Goal: Contribute content

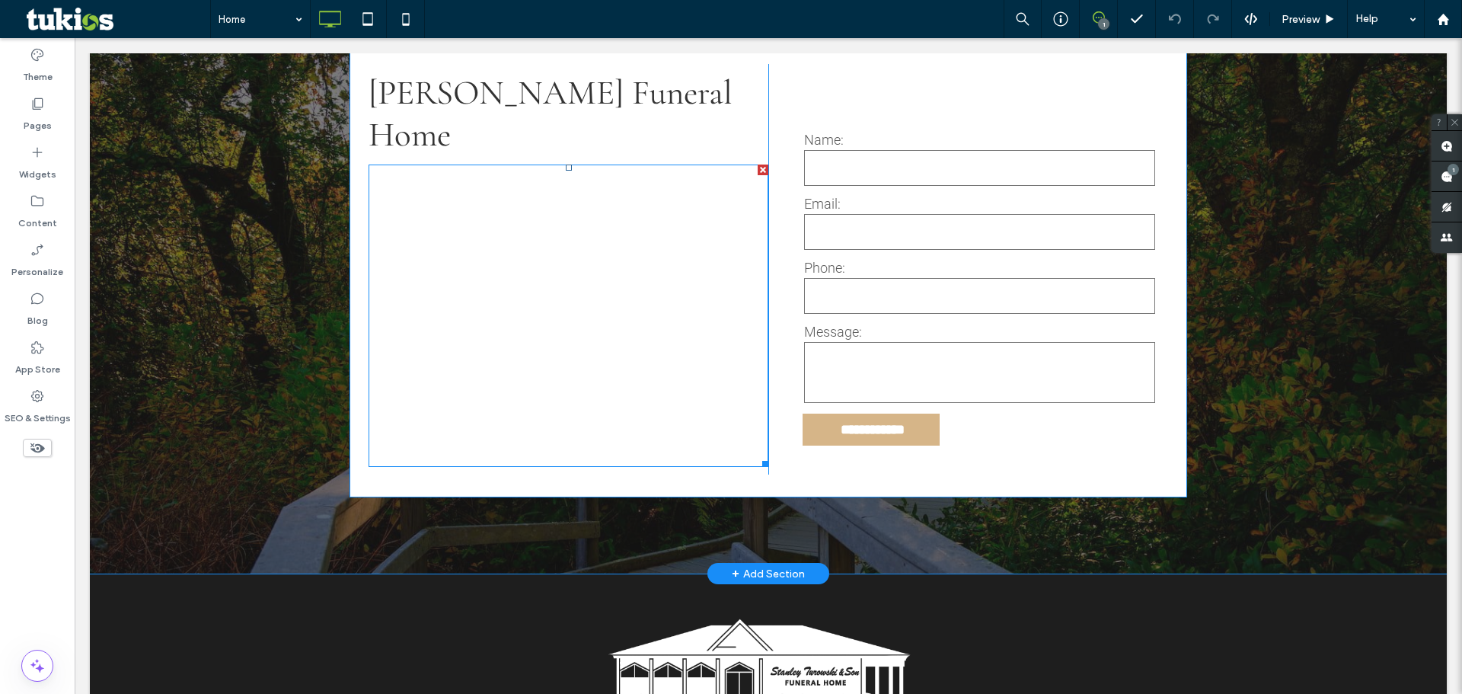
scroll to position [3043, 0]
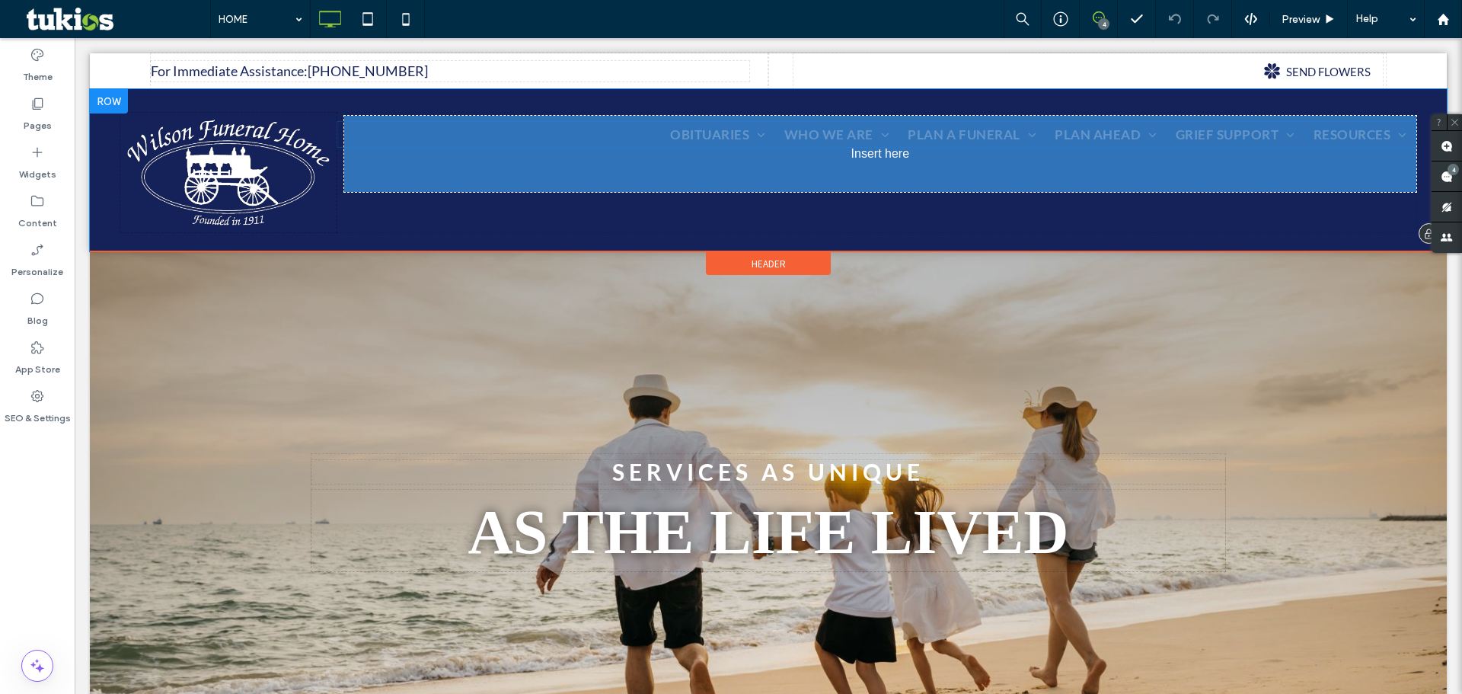
drag, startPoint x: 517, startPoint y: 131, endPoint x: 585, endPoint y: 221, distance: 112.6
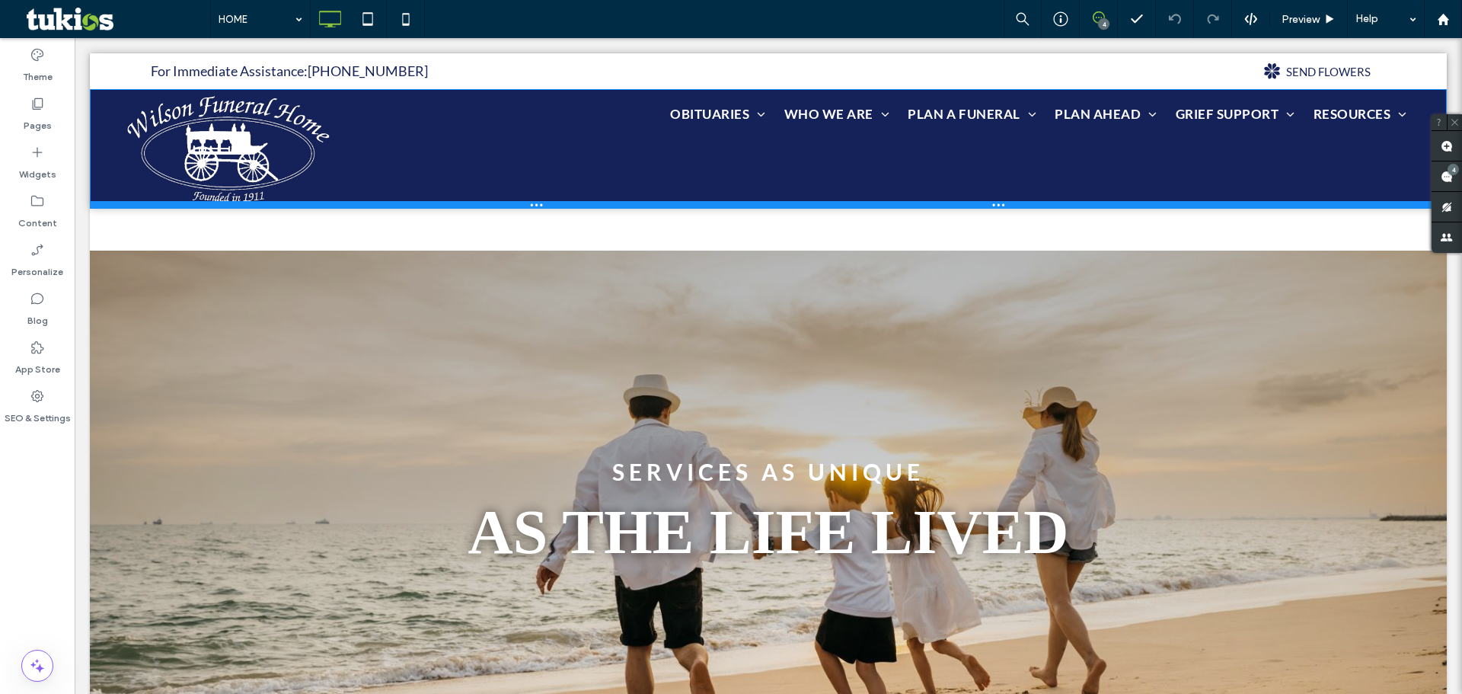
drag, startPoint x: 514, startPoint y: 248, endPoint x: 590, endPoint y: 199, distance: 90.4
click at [516, 161] on div "Click To Paste OBITUARIES OBITUARY LISTING SEND FLOWERS OBITUARY NOTIFICATIONS …" at bounding box center [768, 149] width 1357 height 120
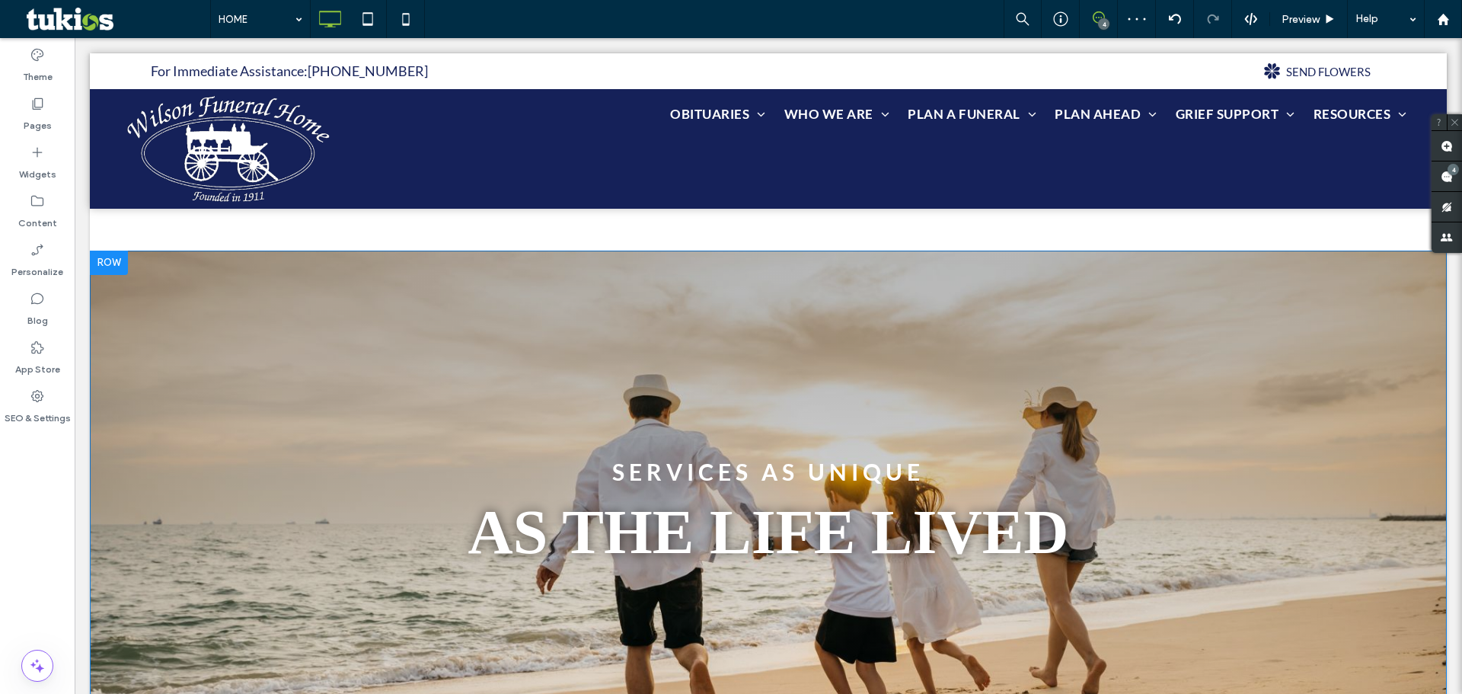
click at [764, 258] on div "SERVICES AS UNIQUE AS THE LIFE LIVED Click To Paste Row + Add Section" at bounding box center [768, 513] width 1357 height 524
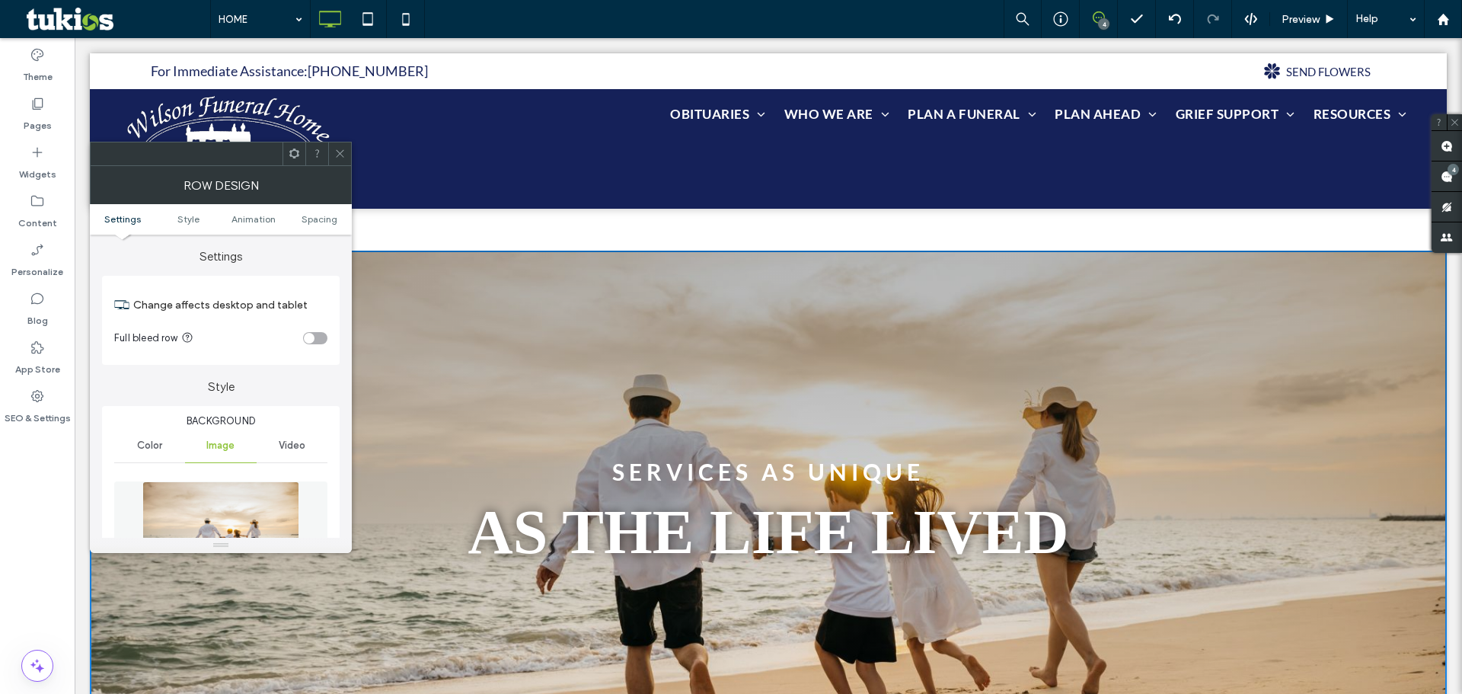
click at [344, 152] on icon at bounding box center [339, 153] width 11 height 11
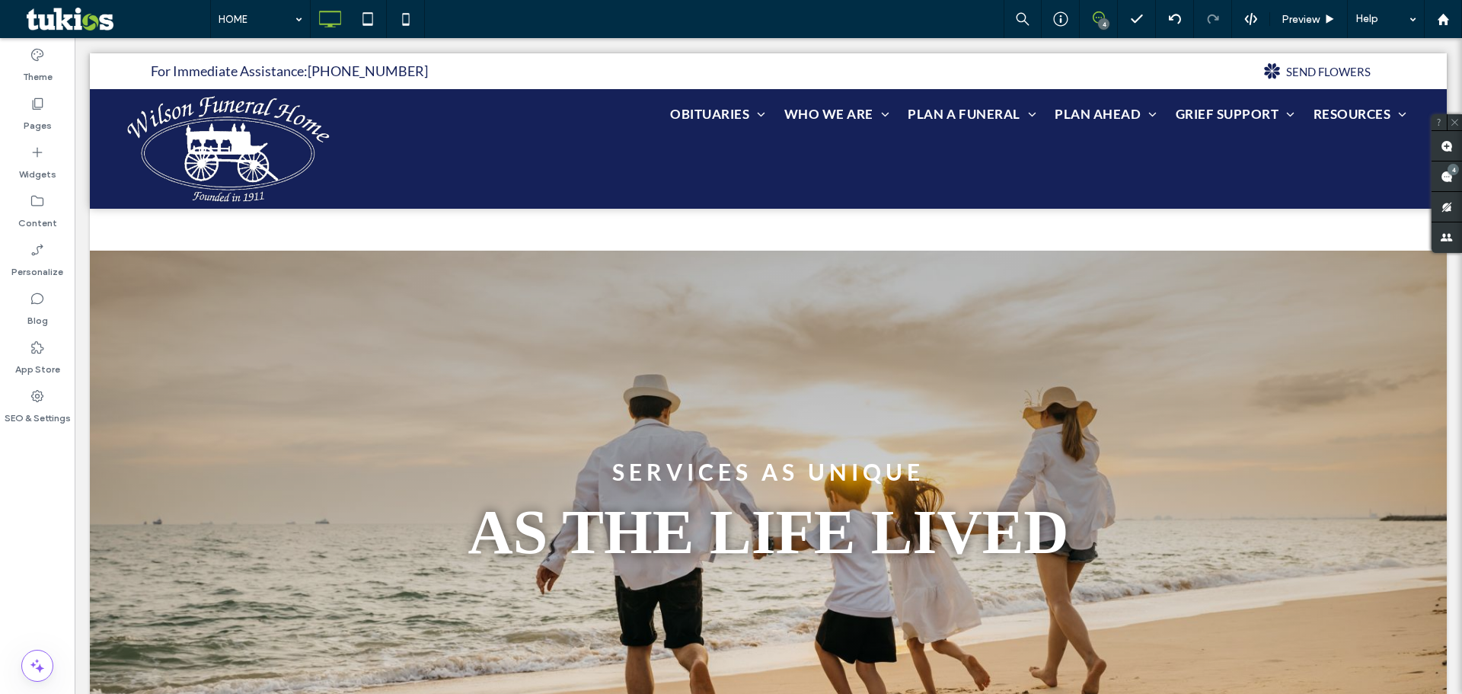
click at [484, 235] on div at bounding box center [768, 151] width 1357 height 197
click at [1185, 16] on div at bounding box center [1174, 19] width 37 height 12
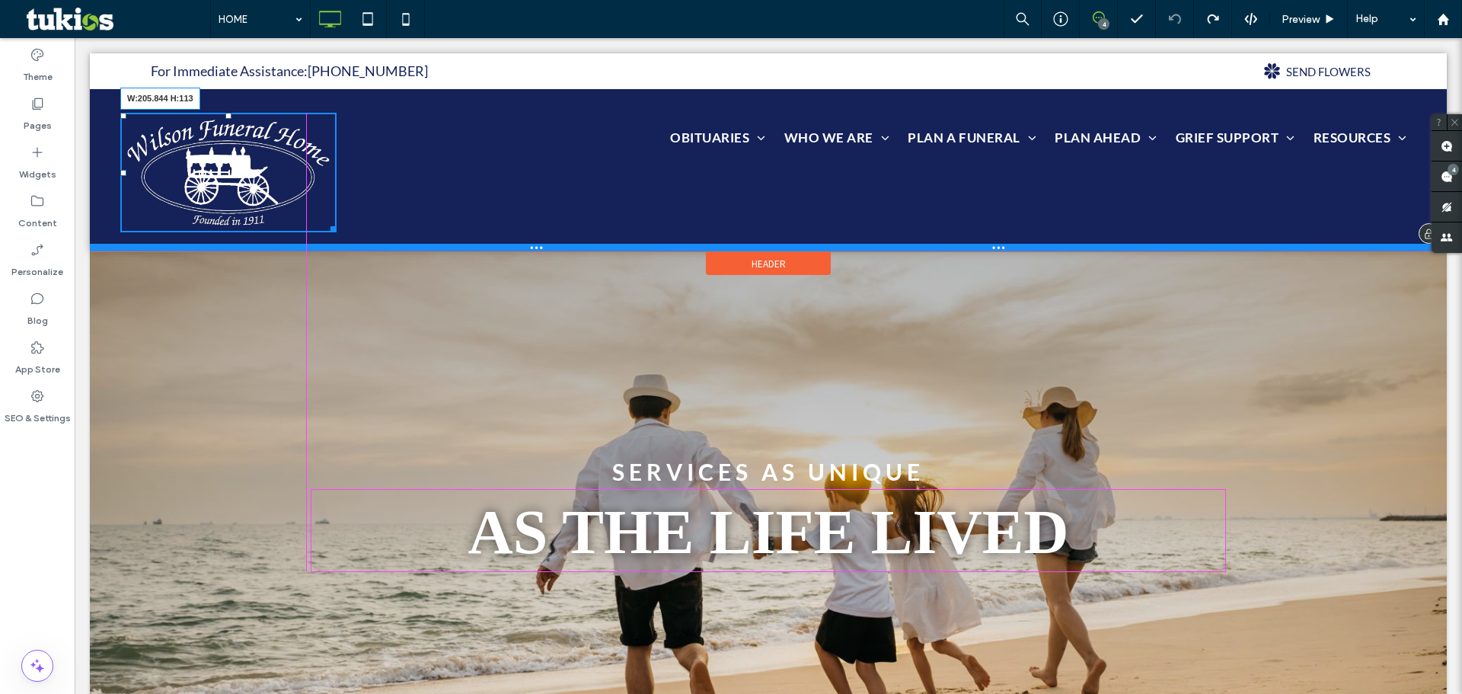
drag, startPoint x: 328, startPoint y: 226, endPoint x: 298, endPoint y: 216, distance: 31.6
click at [298, 216] on div "W:205.844 H:113 Click To Paste OBITUARIES OBITUARY LISTING SEND FLOWERS OBITUAR…" at bounding box center [768, 170] width 1357 height 162
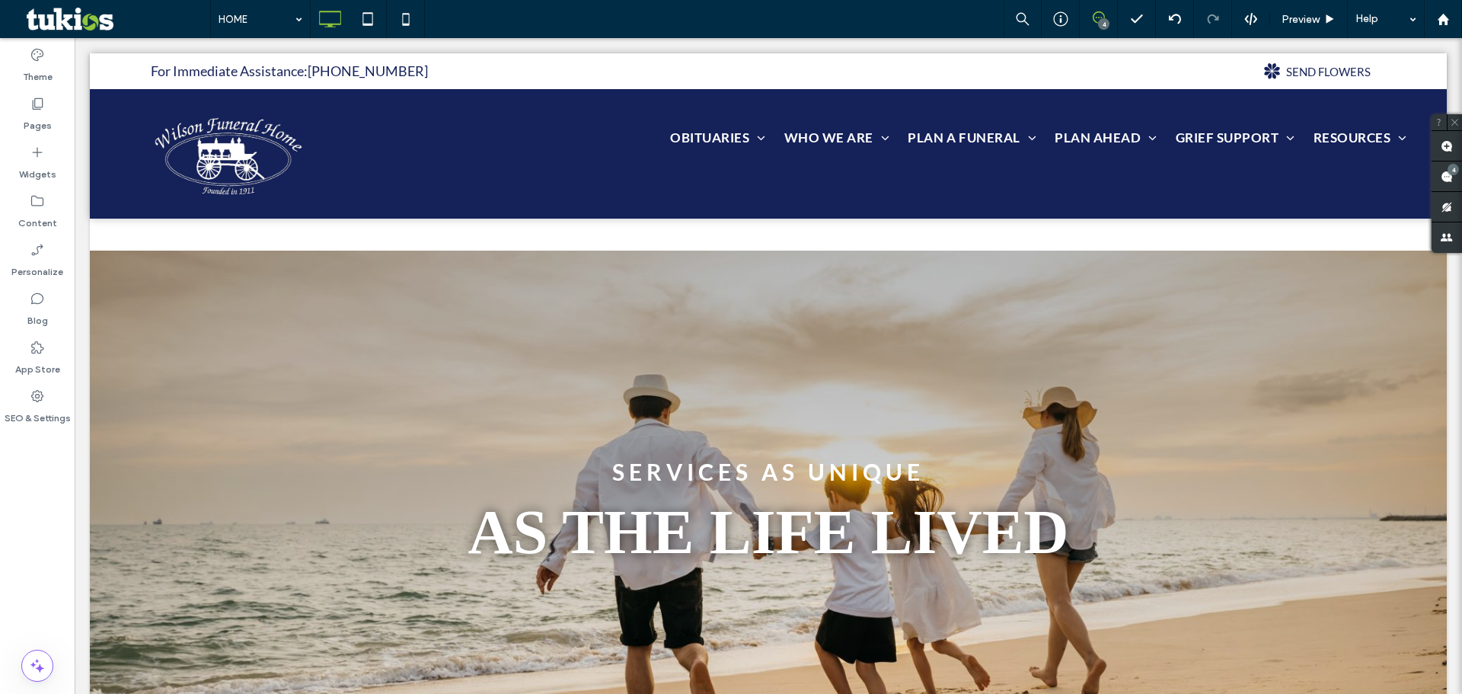
click at [274, 237] on div at bounding box center [768, 151] width 1357 height 197
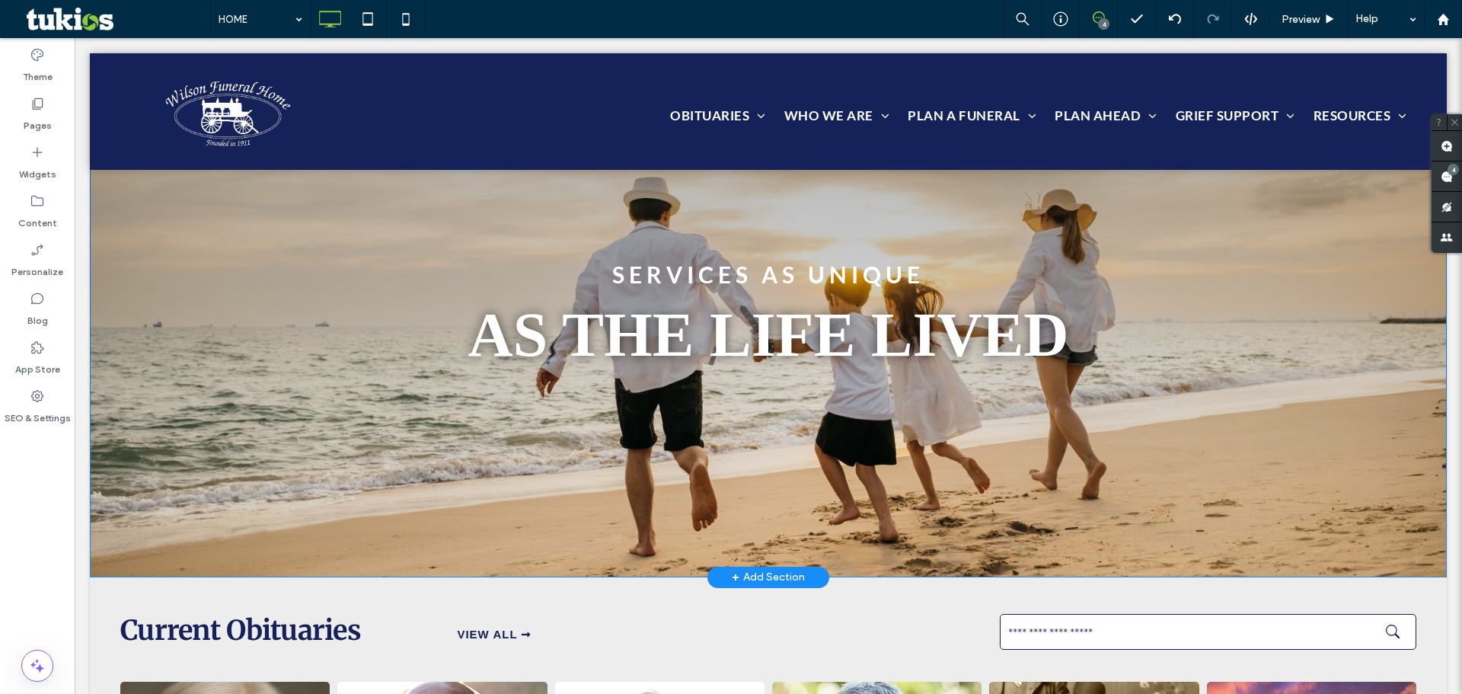
scroll to position [381, 0]
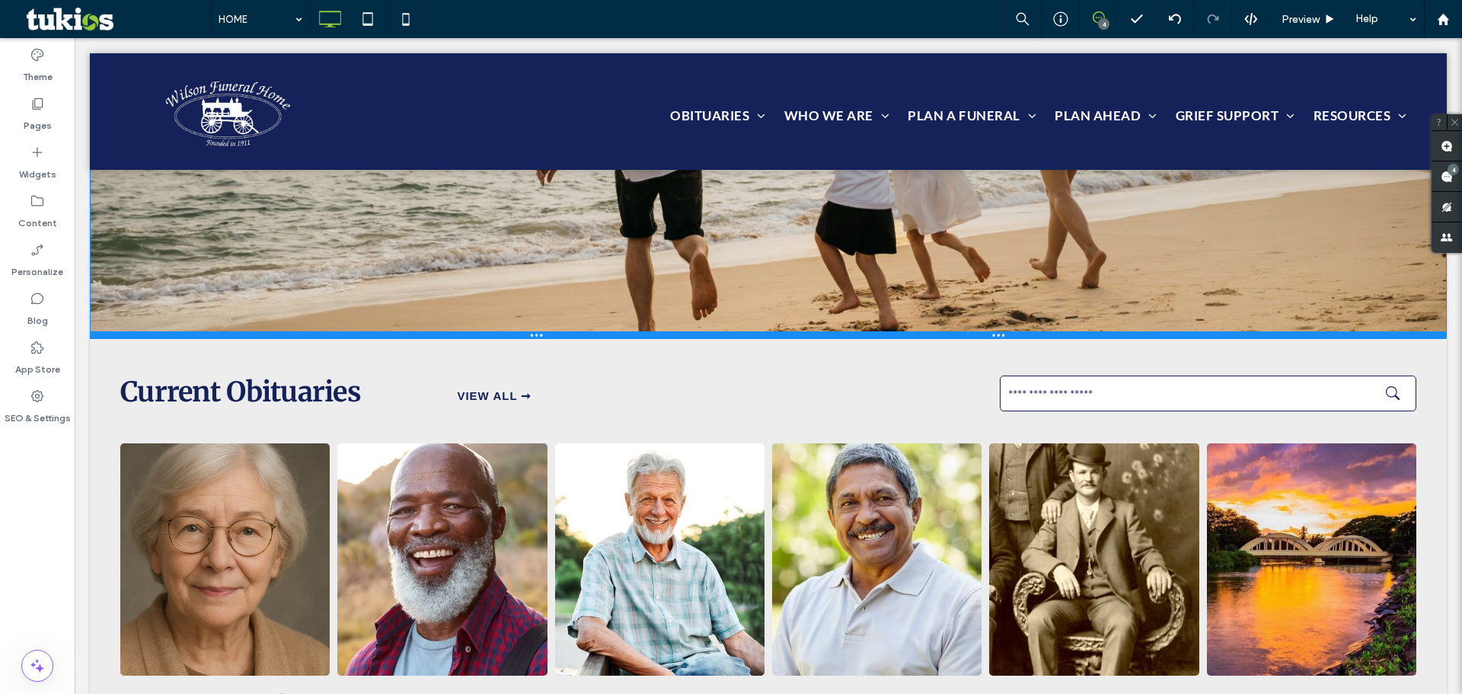
drag, startPoint x: 256, startPoint y: 391, endPoint x: 247, endPoint y: 336, distance: 55.6
click at [247, 336] on div at bounding box center [768, 335] width 1357 height 8
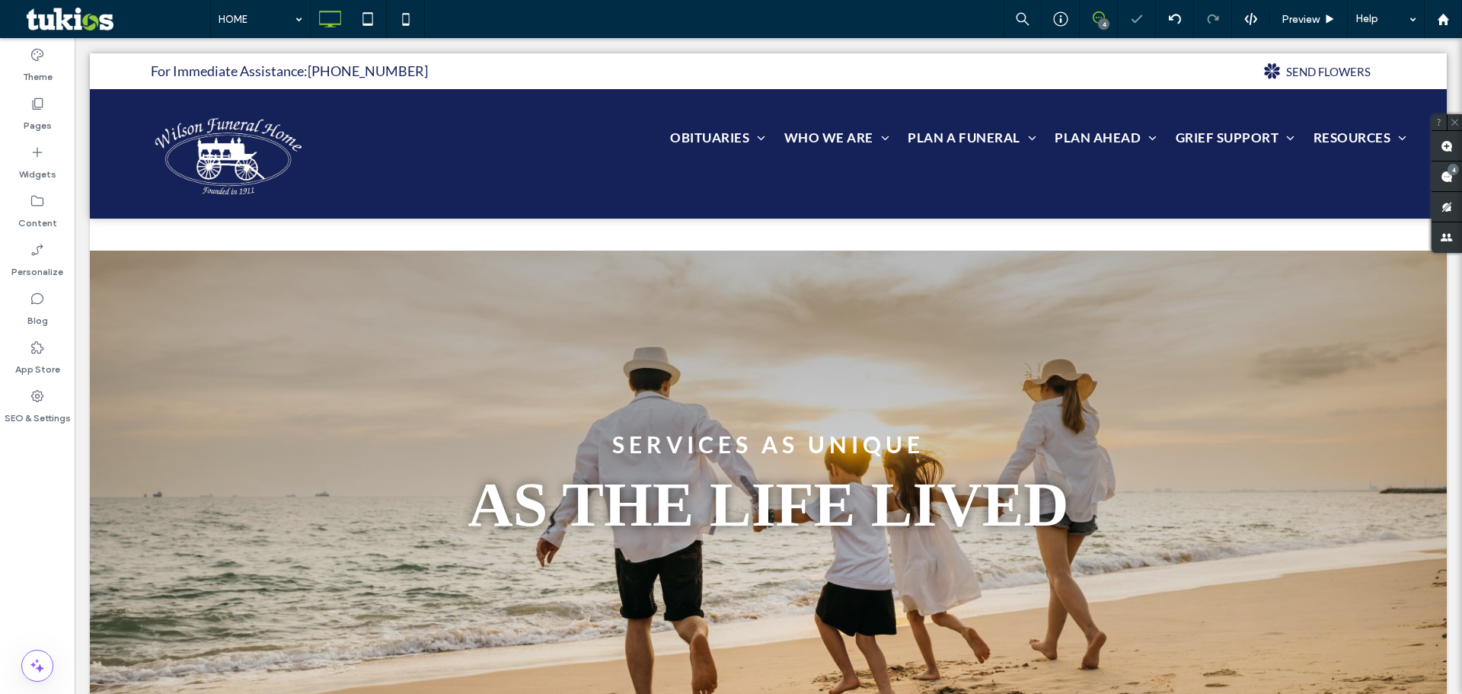
scroll to position [305, 0]
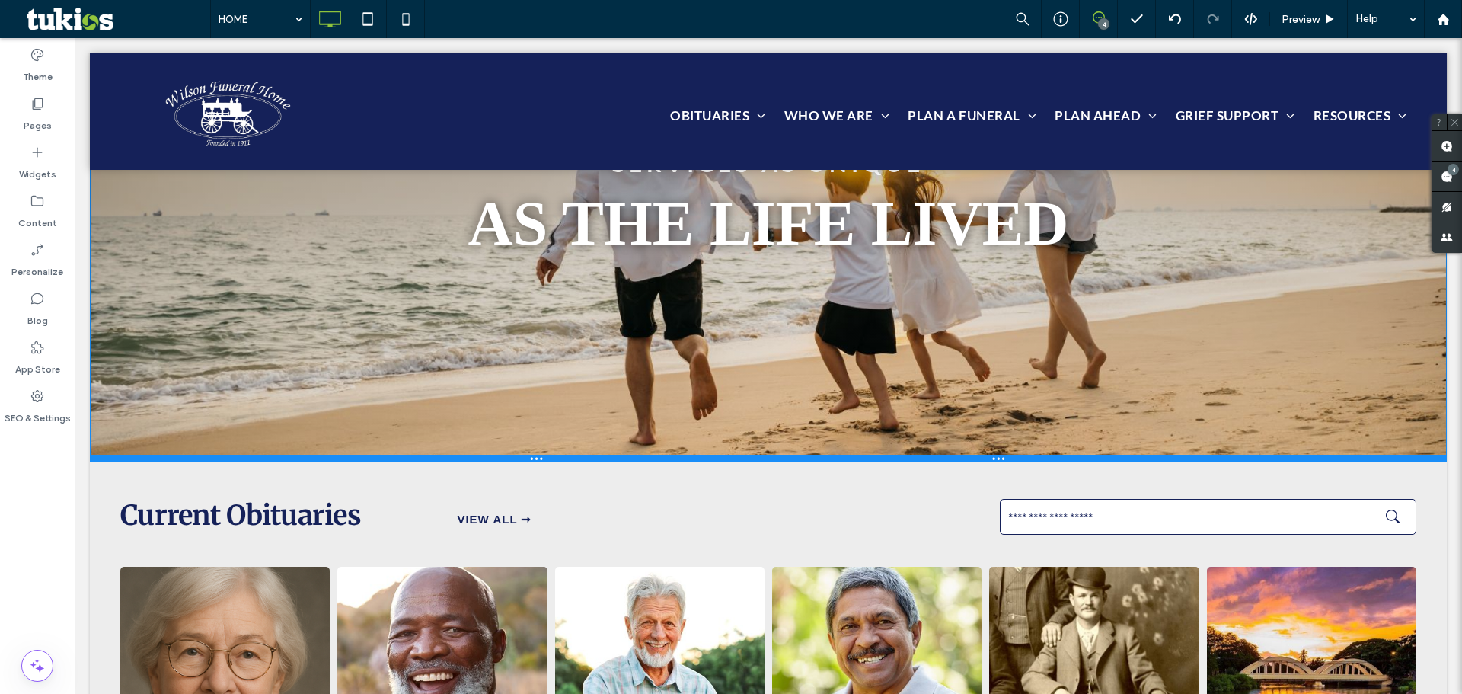
drag, startPoint x: 346, startPoint y: 414, endPoint x: 452, endPoint y: 483, distance: 126.5
click at [341, 461] on div at bounding box center [768, 459] width 1357 height 8
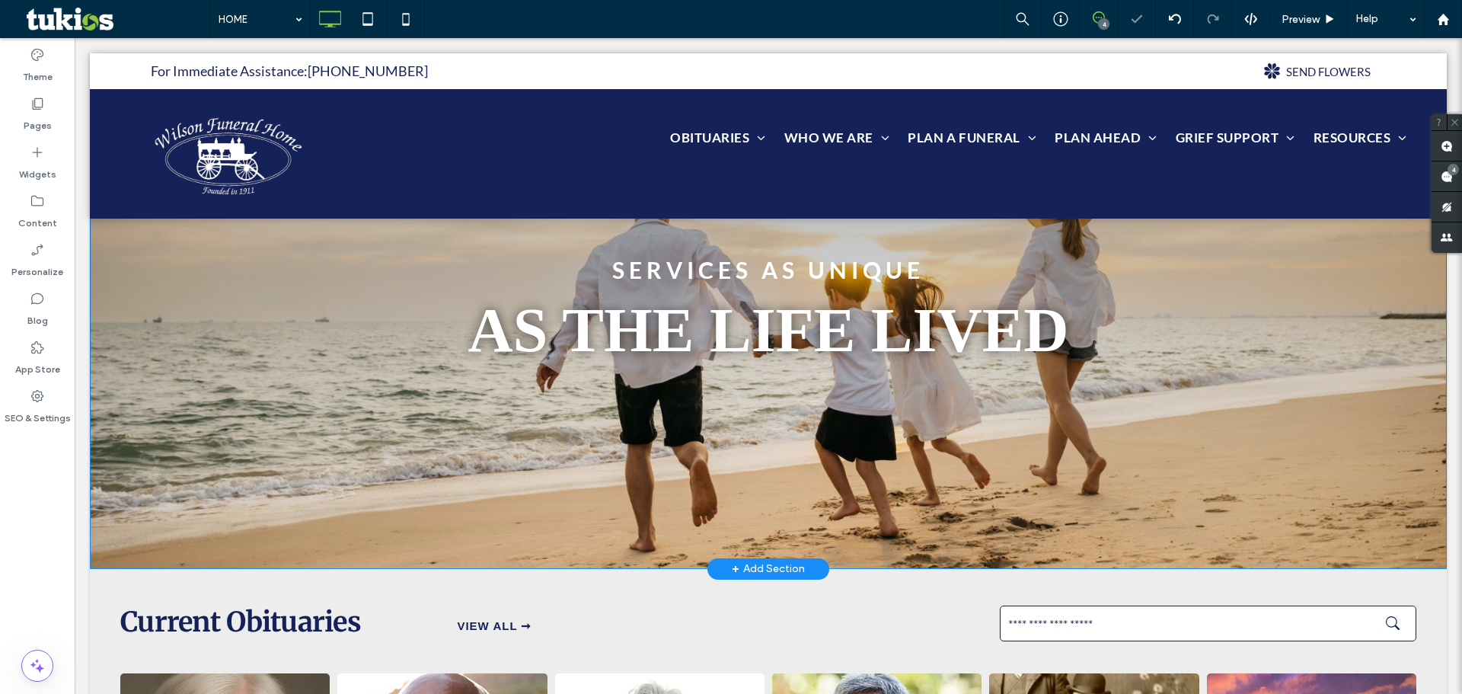
scroll to position [0, 0]
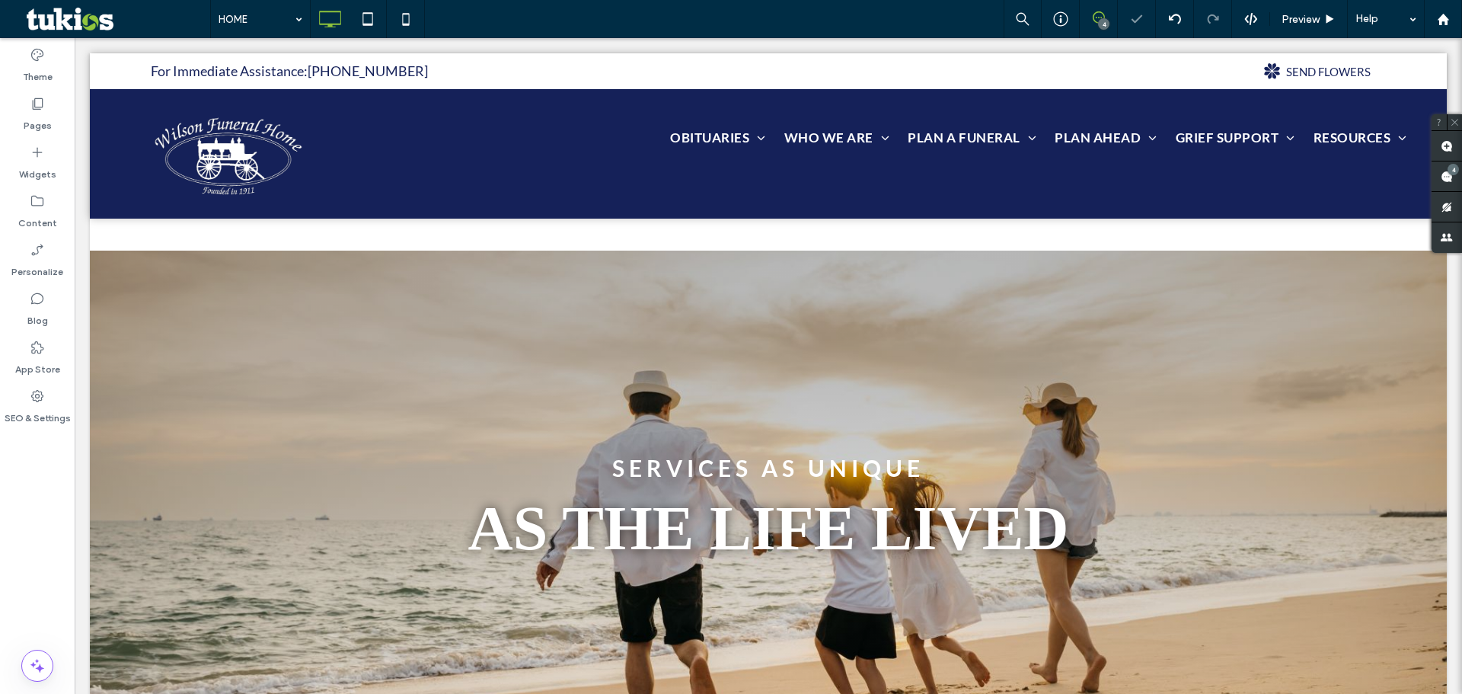
click at [938, 238] on div at bounding box center [768, 151] width 1357 height 197
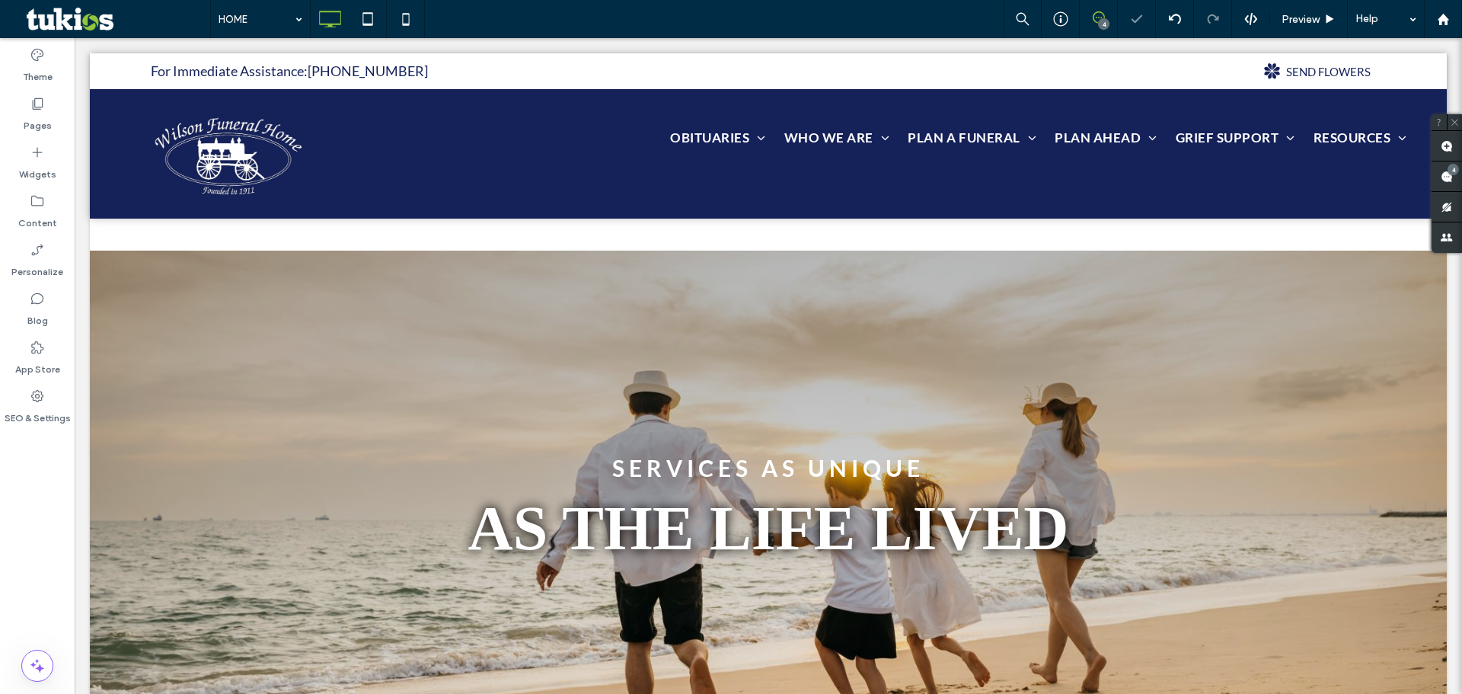
click at [938, 238] on div at bounding box center [768, 151] width 1357 height 197
click at [938, 235] on div at bounding box center [768, 151] width 1357 height 197
click at [745, 265] on div "SERVICES AS UNIQUE AS THE LIFE LIVED Click To Paste Row + Add Section" at bounding box center [768, 509] width 1357 height 516
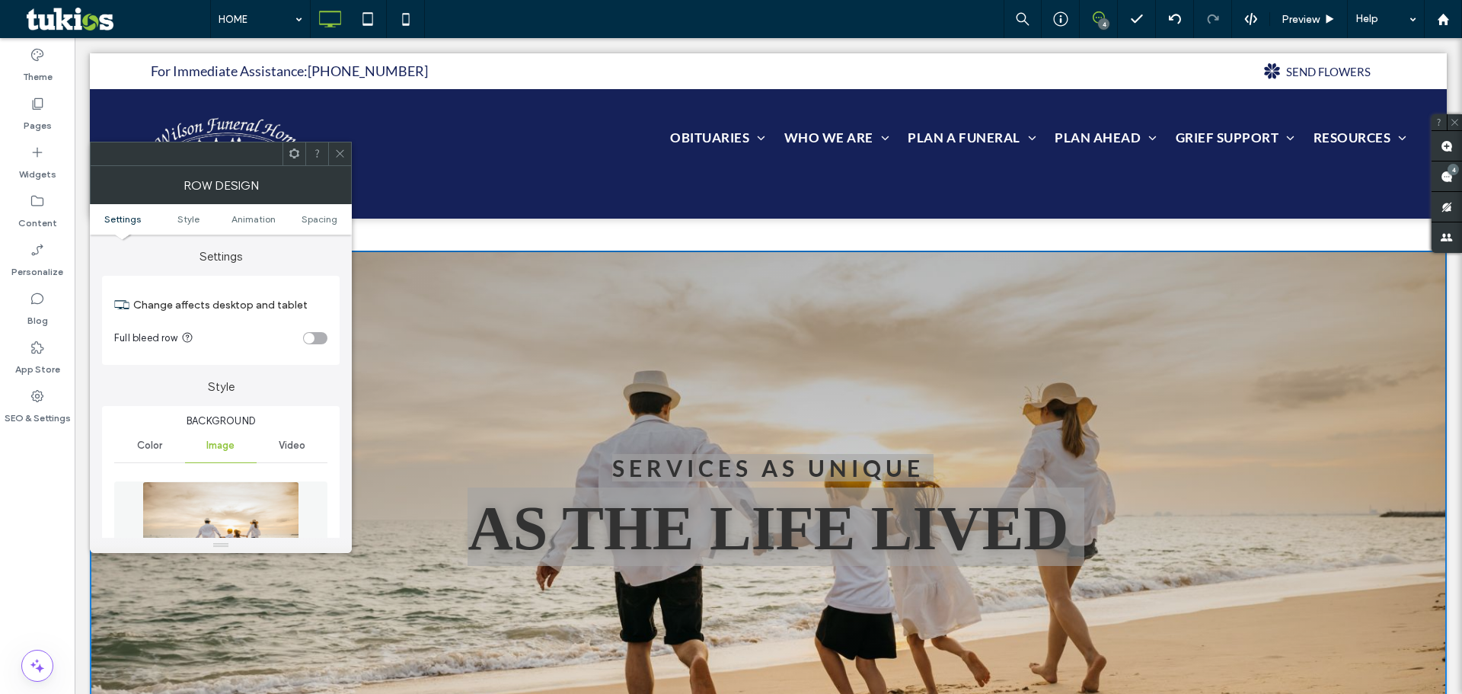
click at [342, 162] on span at bounding box center [339, 153] width 11 height 23
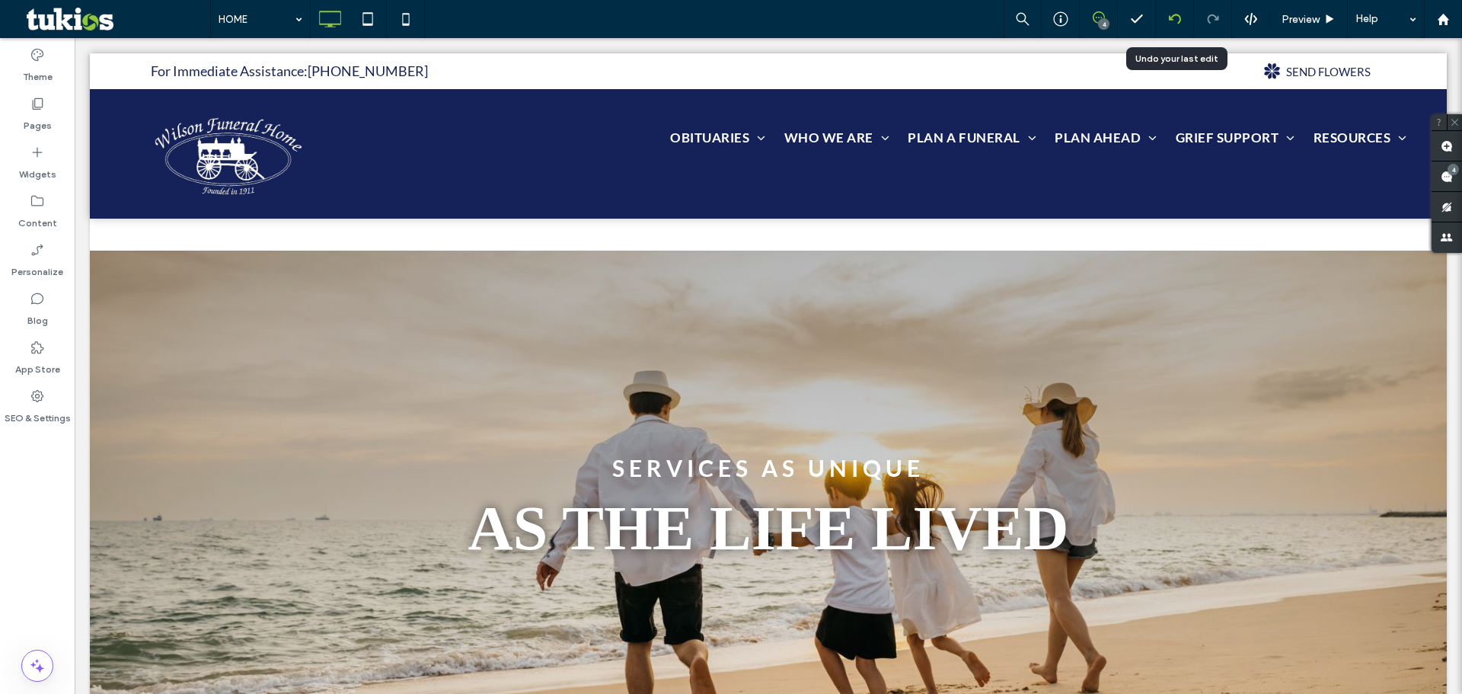
click at [1163, 16] on div at bounding box center [1174, 19] width 37 height 12
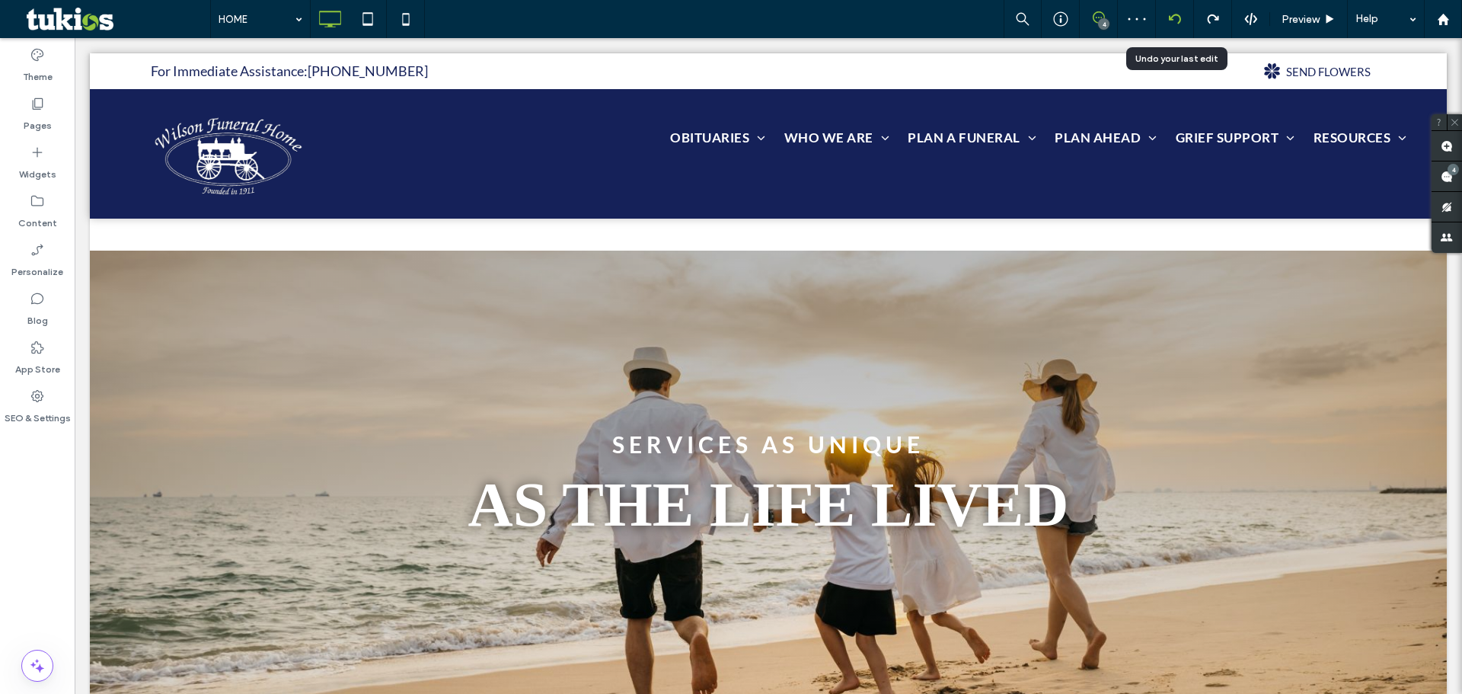
click at [1178, 20] on icon at bounding box center [1175, 19] width 12 height 12
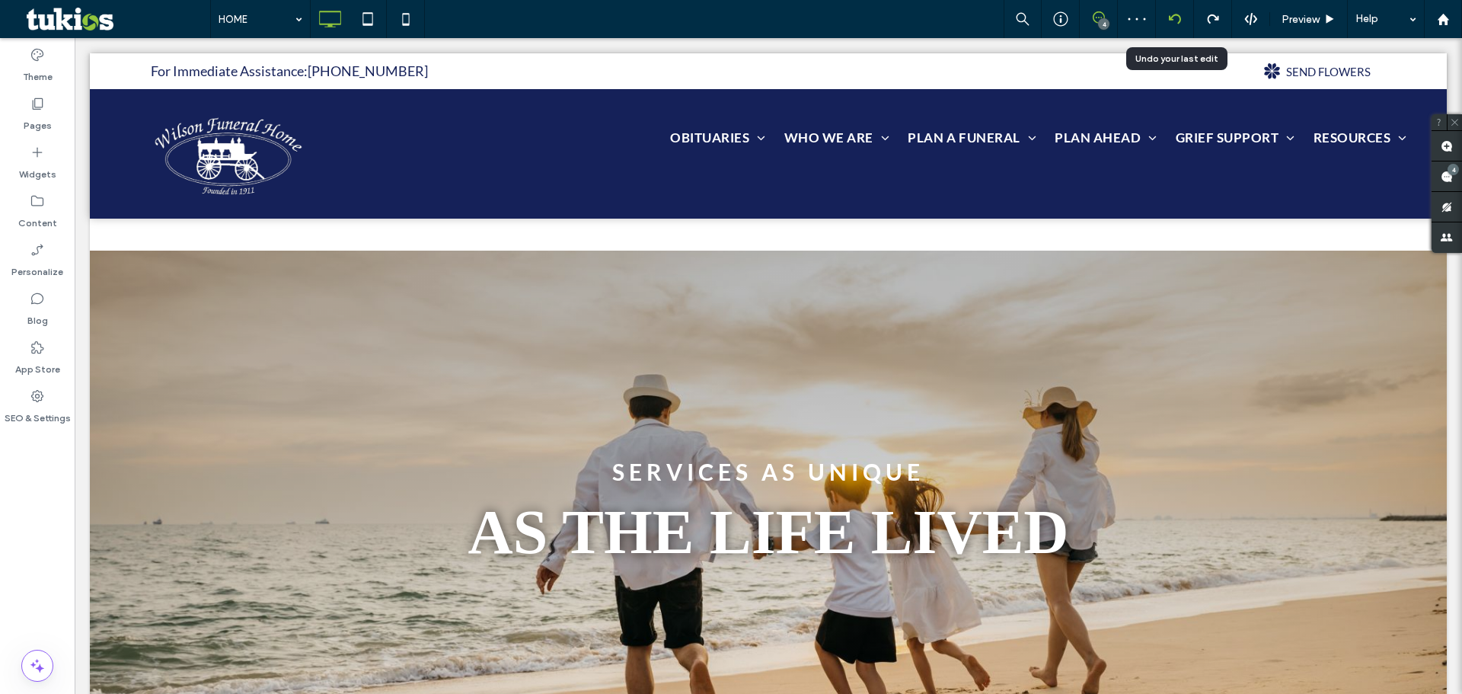
click at [1180, 23] on icon at bounding box center [1175, 19] width 12 height 12
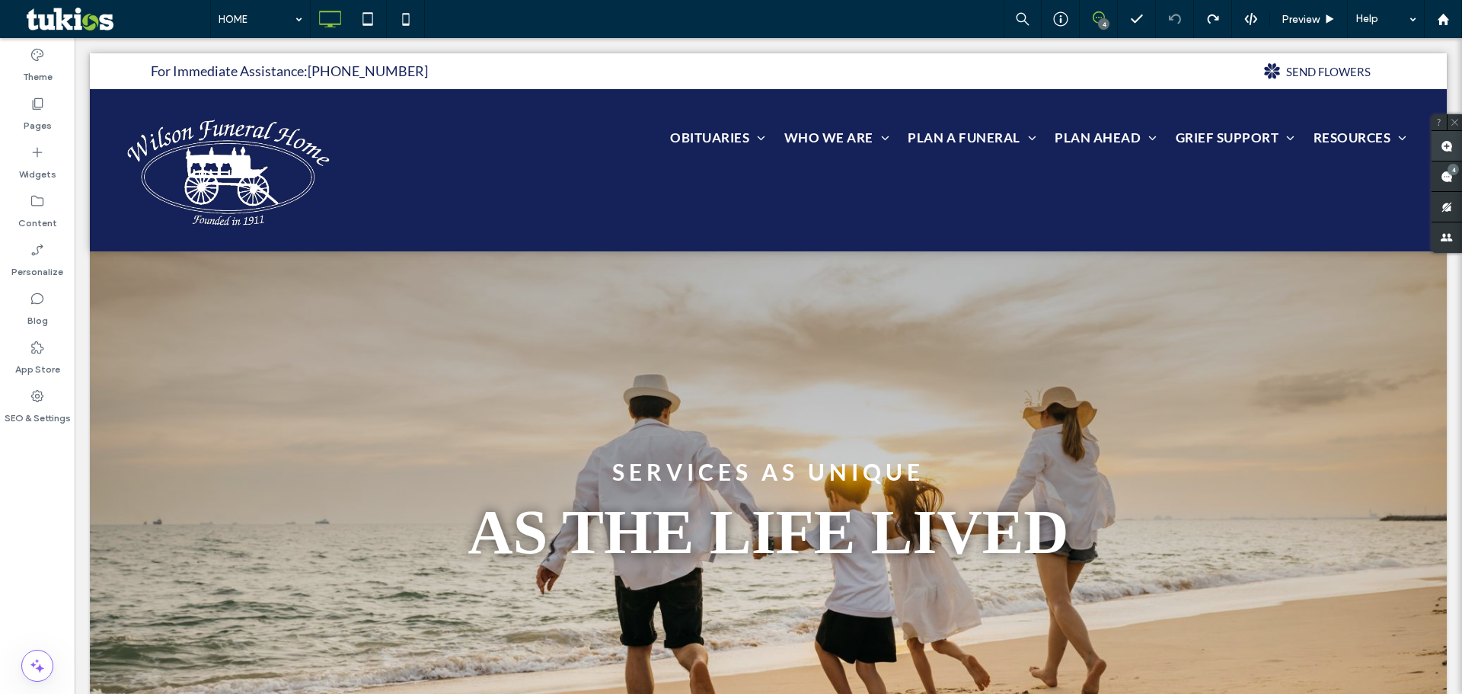
click at [1452, 151] on use at bounding box center [1447, 146] width 12 height 12
click at [394, 209] on div "OBITUARIES OBITUARY LISTING SEND FLOWERS OBITUARY NOTIFICATIONS WHO WE ARE OUR …" at bounding box center [877, 173] width 1080 height 120
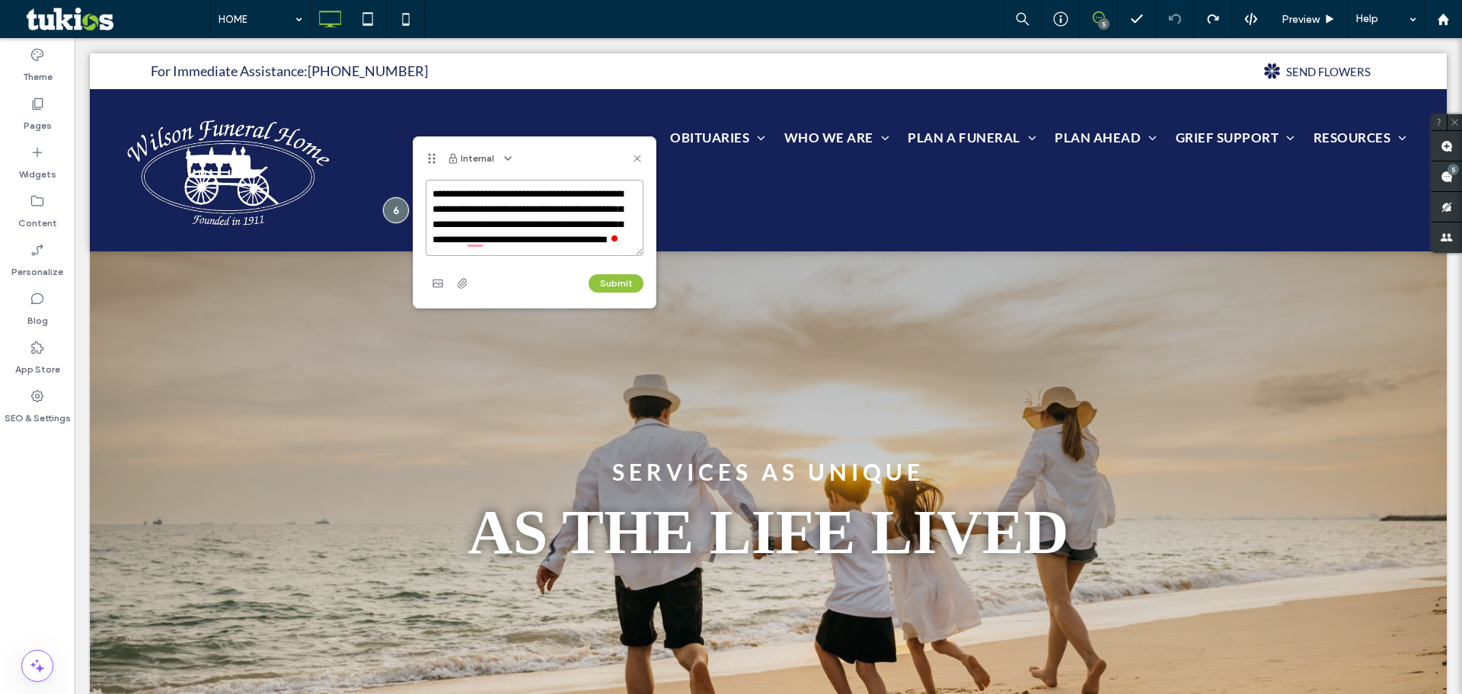
scroll to position [14, 0]
type textarea "**********"
click at [614, 277] on button "Submit" at bounding box center [616, 283] width 55 height 18
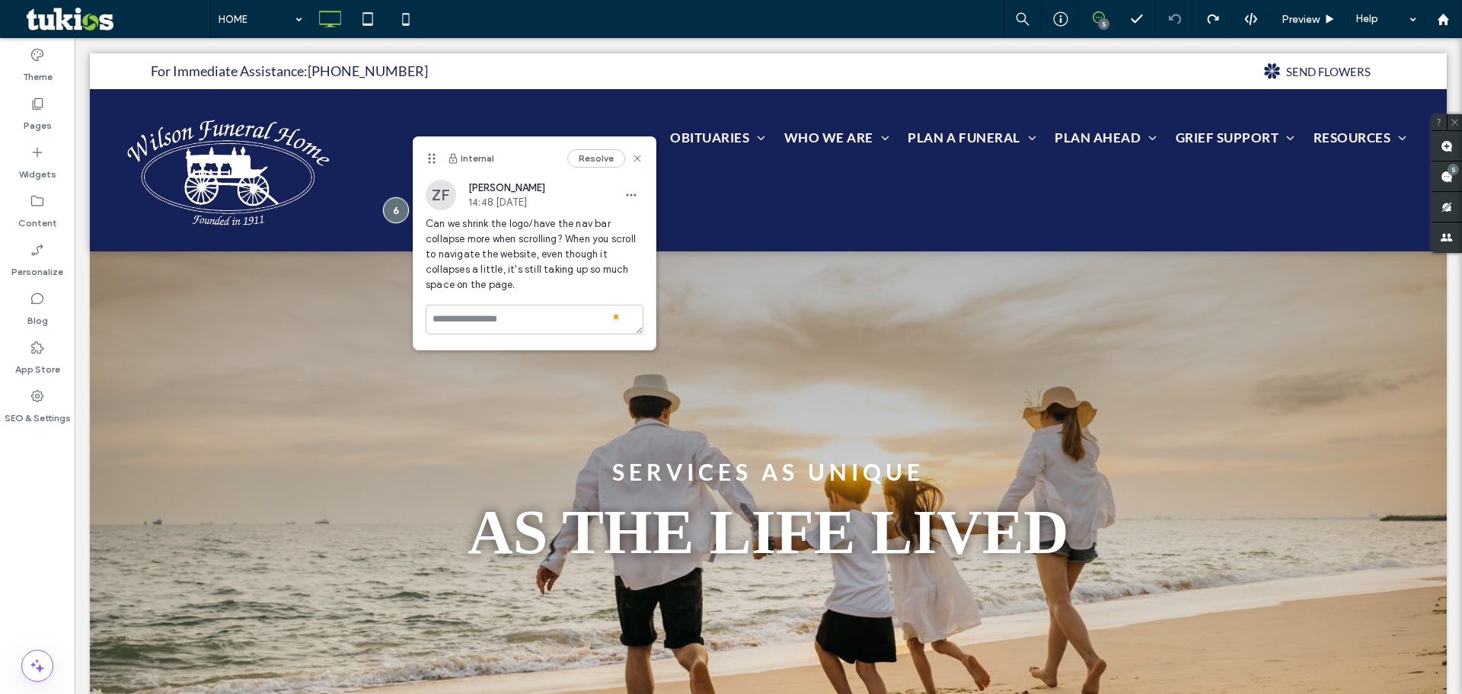
scroll to position [0, 0]
click at [639, 161] on use at bounding box center [637, 158] width 7 height 7
